Goal: Task Accomplishment & Management: Manage account settings

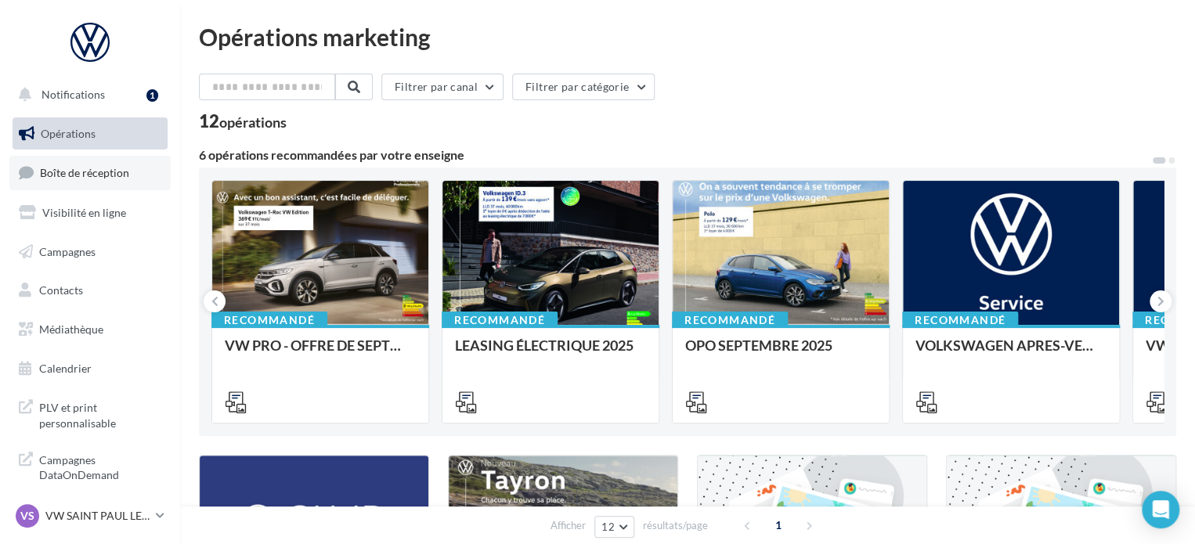
click at [117, 178] on span "Boîte de réception" at bounding box center [84, 172] width 89 height 13
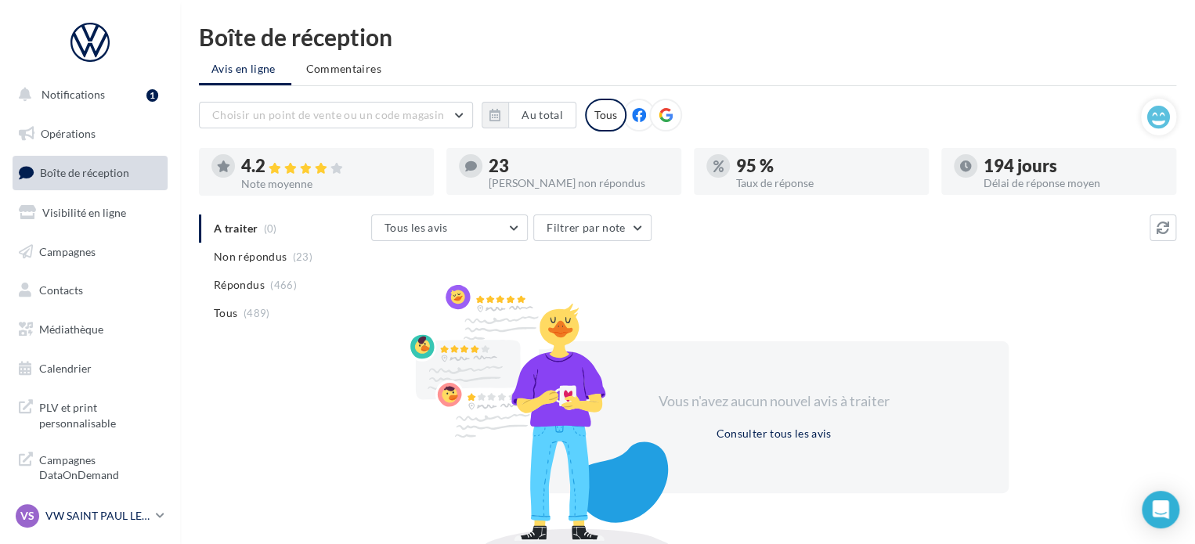
click at [128, 521] on p "VW SAINT PAUL LES DAX" at bounding box center [97, 516] width 104 height 16
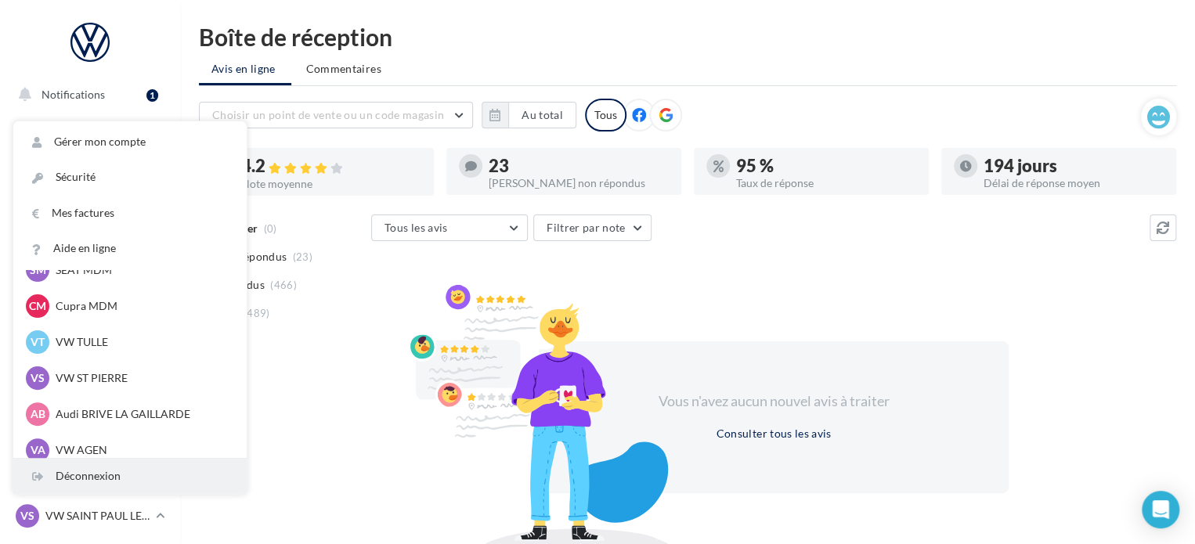
scroll to position [144, 0]
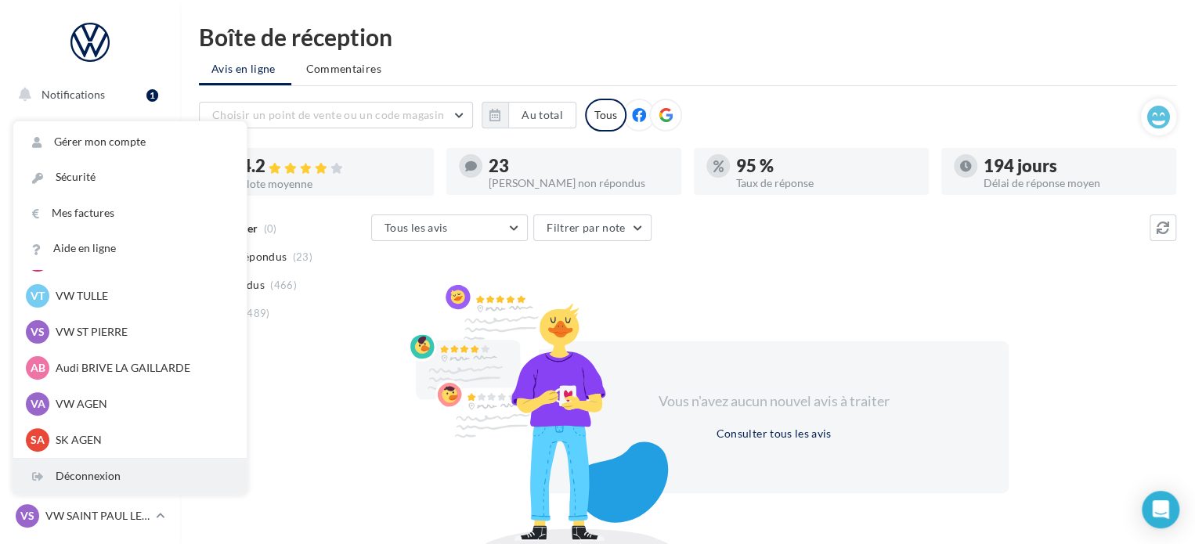
click at [103, 487] on div "Déconnexion" at bounding box center [129, 476] width 233 height 35
